Goal: Find specific page/section: Find specific page/section

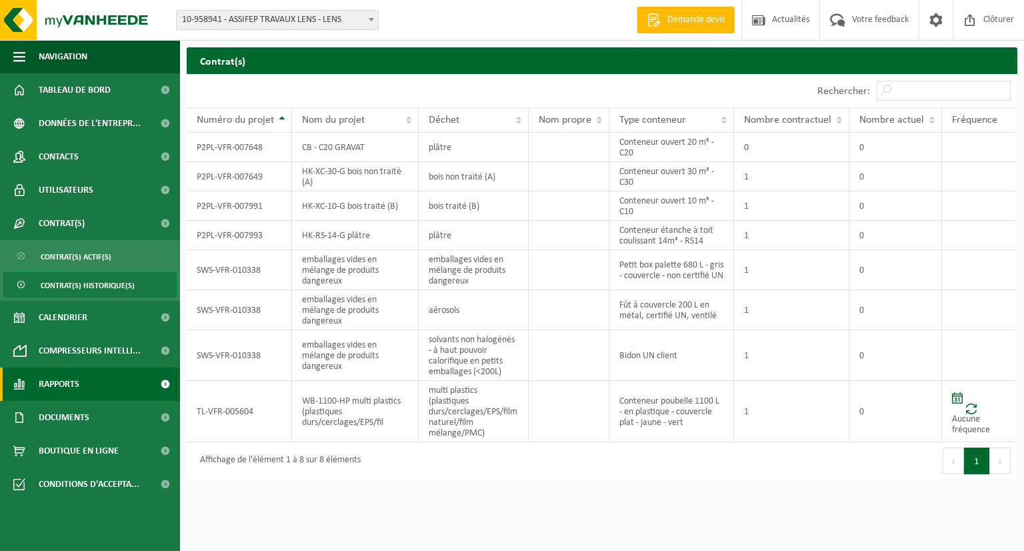
click at [104, 393] on link "Rapports" at bounding box center [90, 383] width 180 height 33
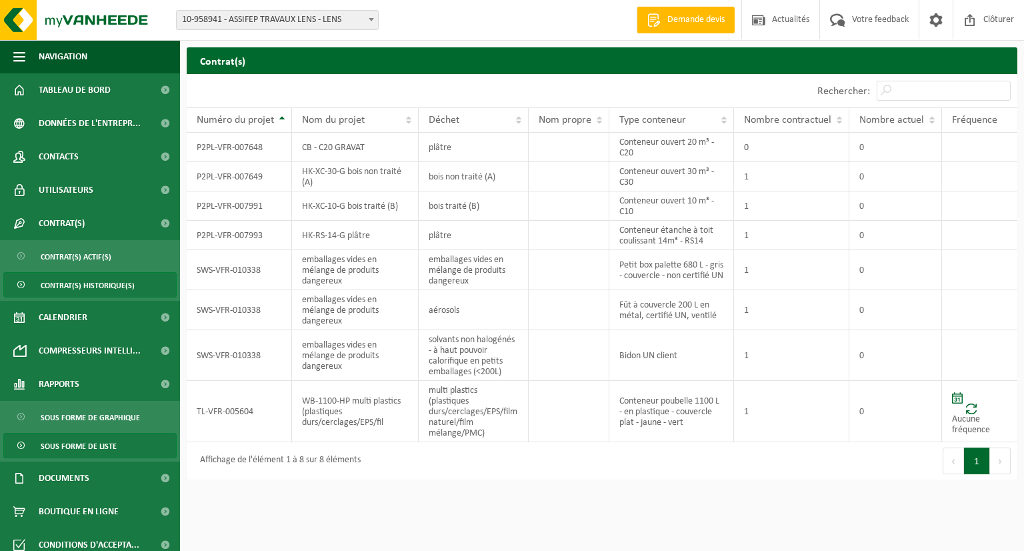
click at [82, 443] on span "Sous forme de liste" at bounding box center [79, 445] width 76 height 25
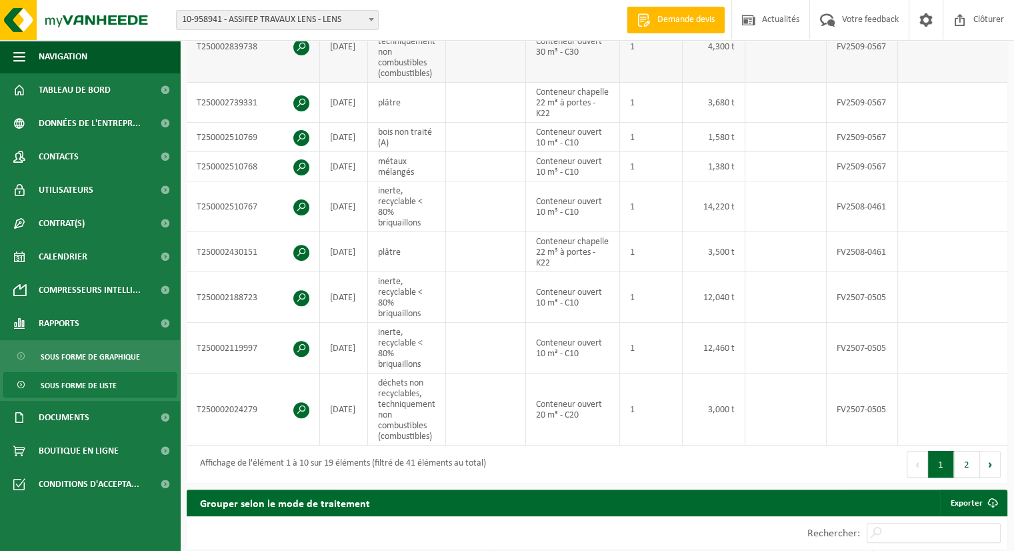
scroll to position [417, 0]
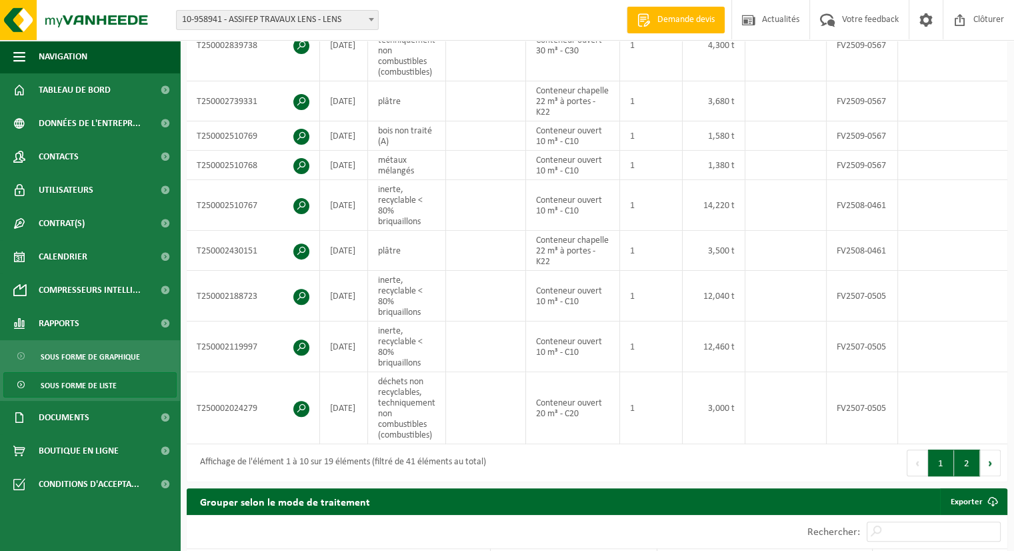
click at [965, 471] on button "2" at bounding box center [967, 462] width 26 height 27
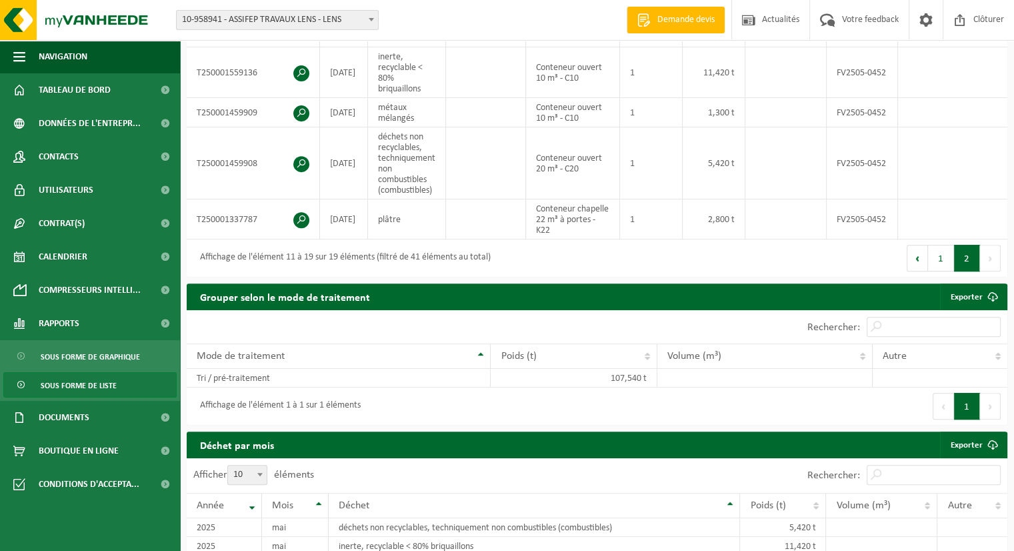
scroll to position [439, 0]
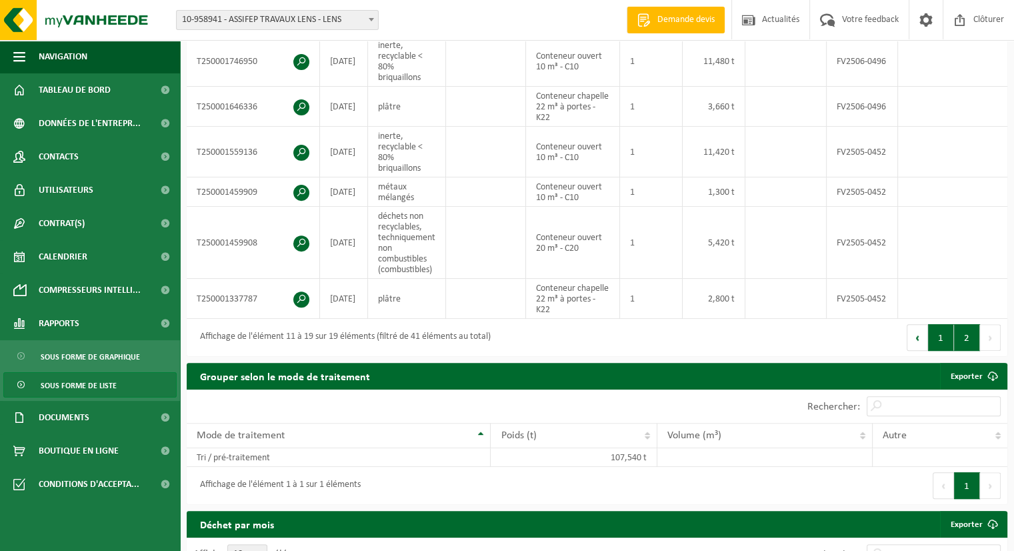
click at [942, 345] on button "1" at bounding box center [941, 337] width 26 height 27
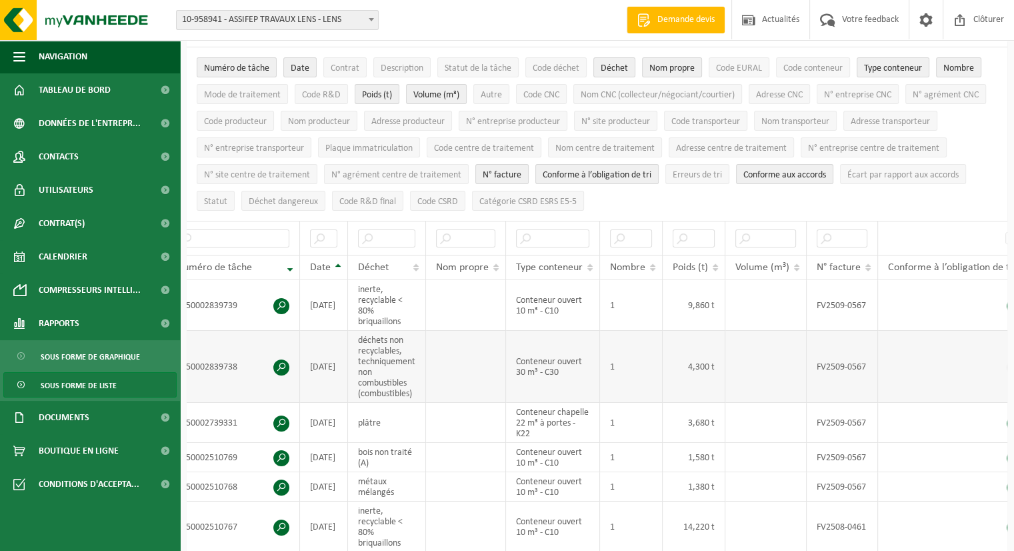
scroll to position [97, 0]
